Goal: Information Seeking & Learning: Learn about a topic

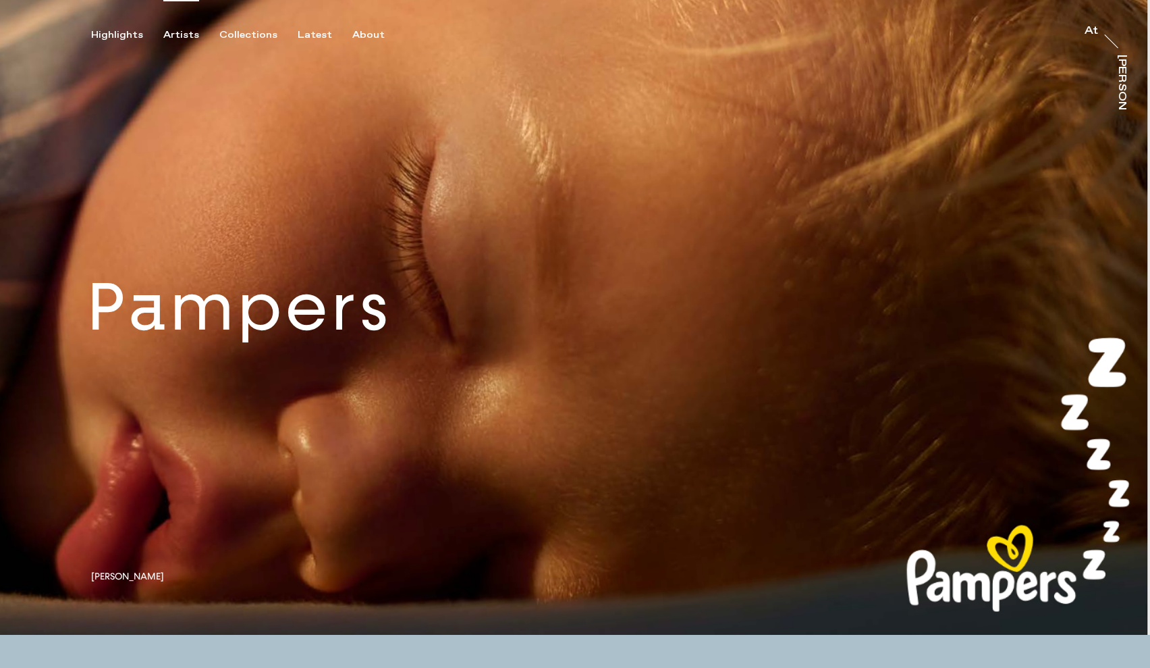
click at [188, 33] on div "Artists" at bounding box center [181, 35] width 36 height 12
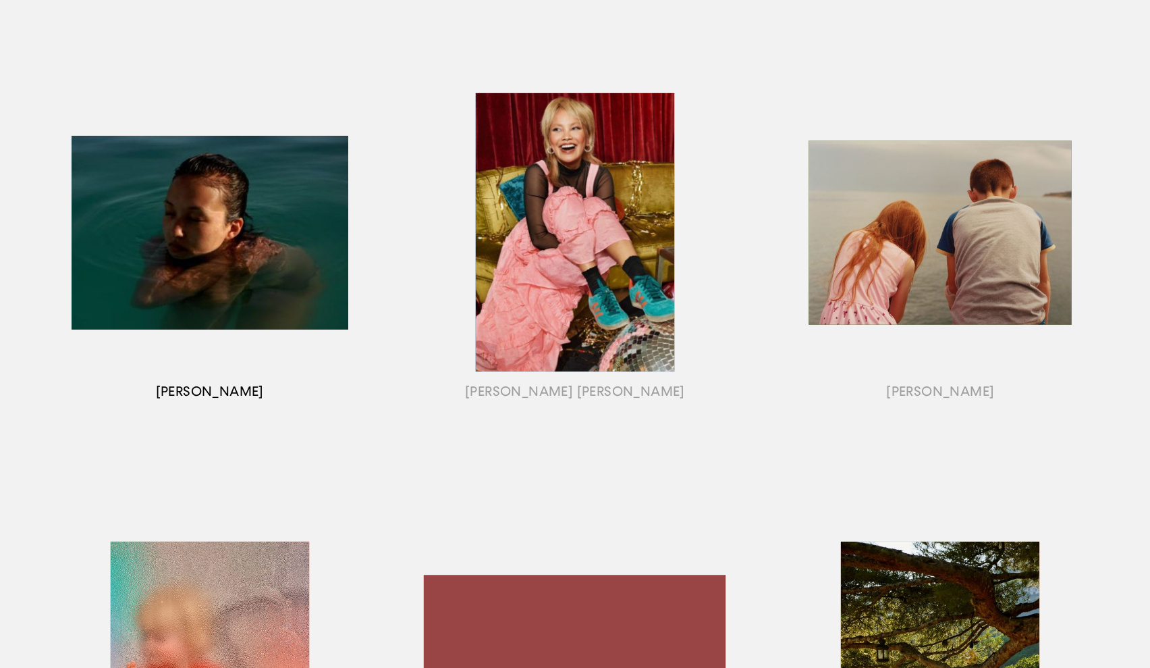
scroll to position [622, 0]
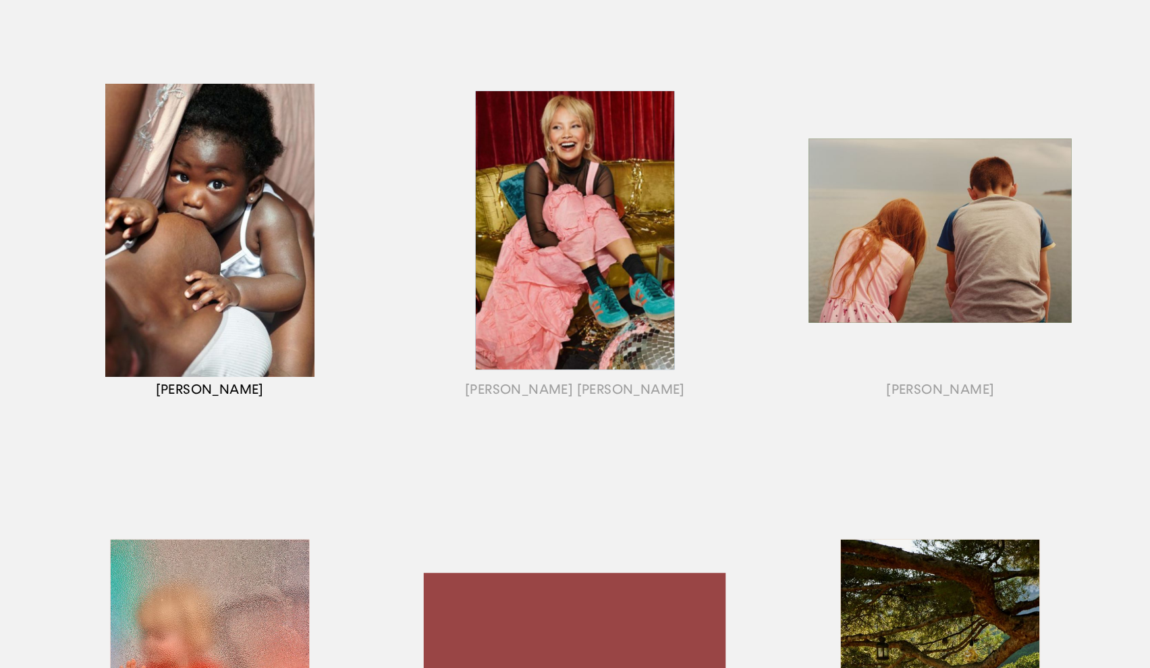
click at [267, 271] on div "button" at bounding box center [209, 246] width 365 height 421
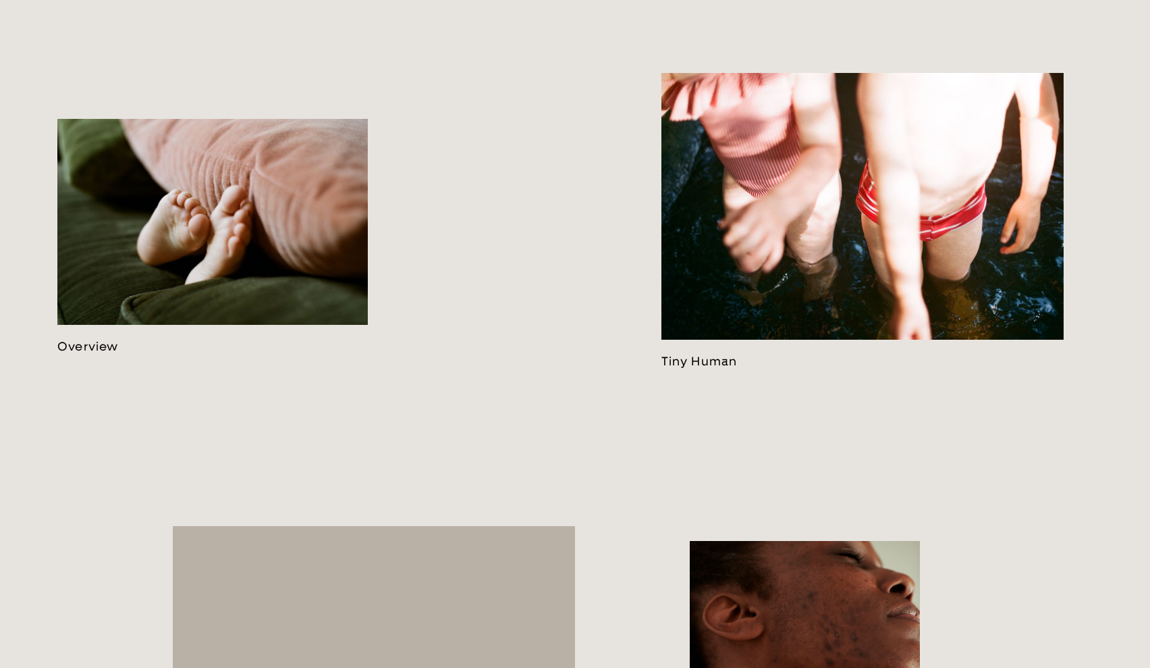
scroll to position [878, 0]
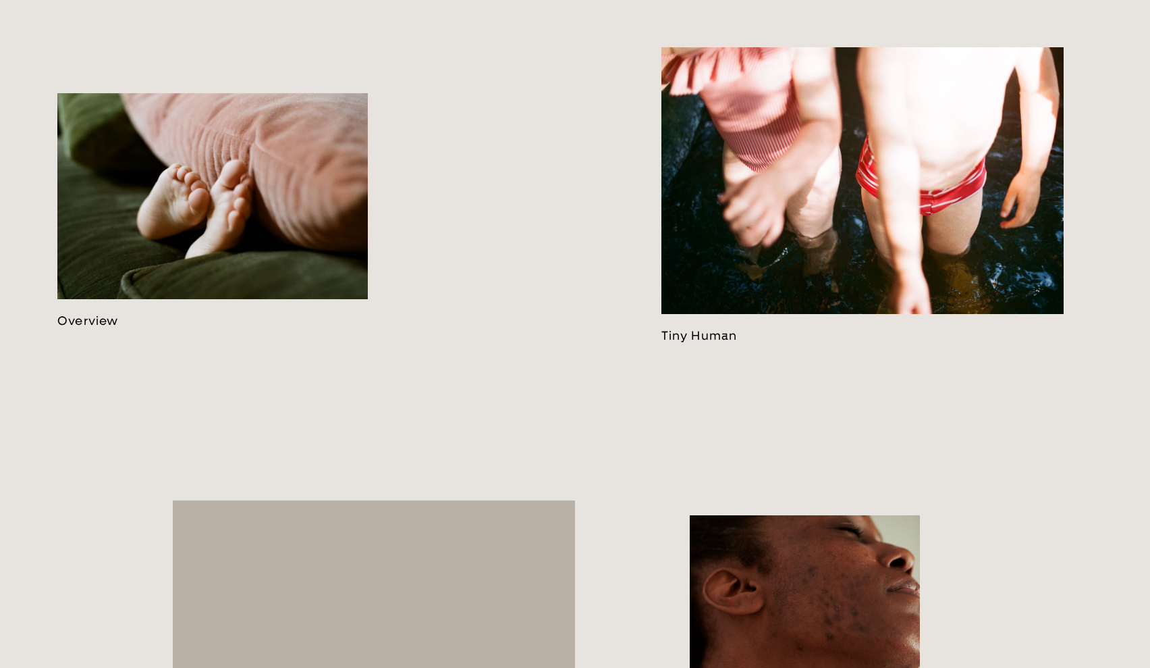
click at [267, 207] on link at bounding box center [212, 210] width 311 height 235
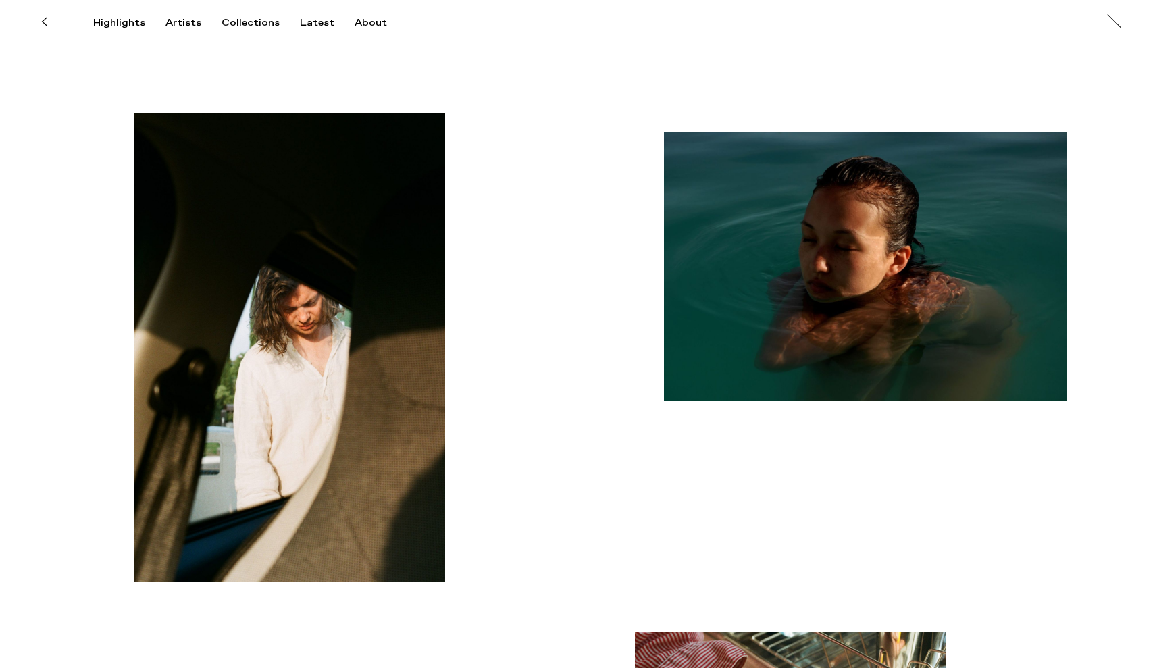
scroll to position [901, 0]
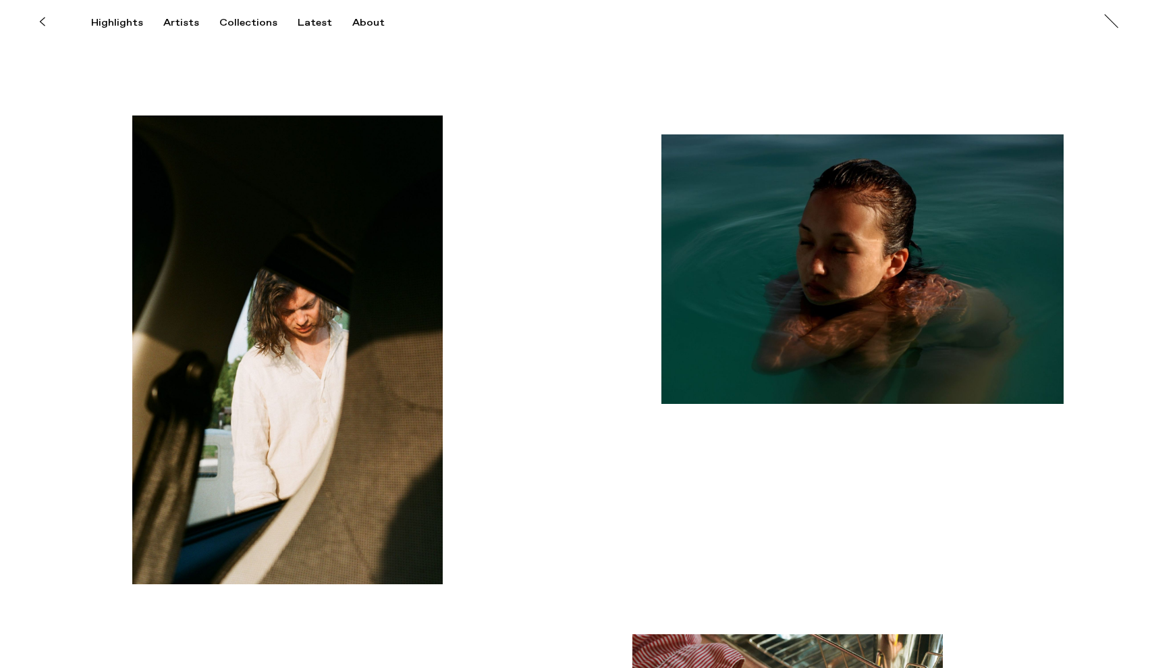
click at [882, 249] on img "button" at bounding box center [863, 268] width 402 height 269
